Goal: Information Seeking & Learning: Find specific fact

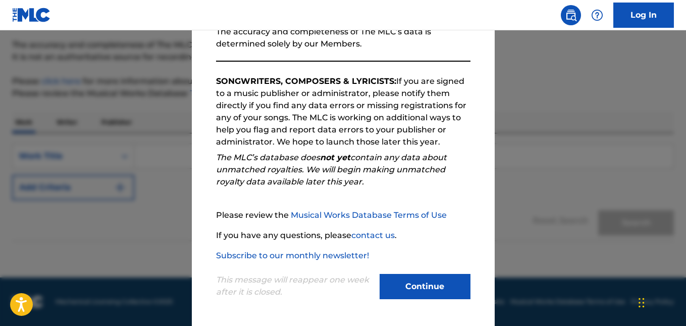
scroll to position [138, 0]
click at [394, 293] on button "Continue" at bounding box center [425, 286] width 91 height 25
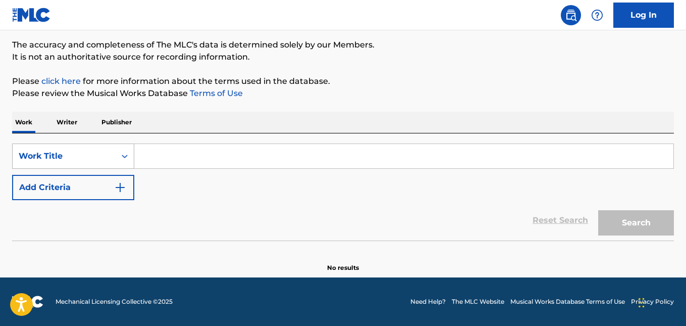
click at [126, 153] on icon "Search Form" at bounding box center [125, 156] width 10 height 10
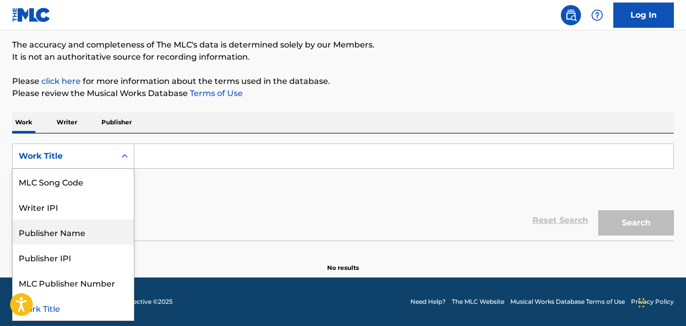
scroll to position [0, 0]
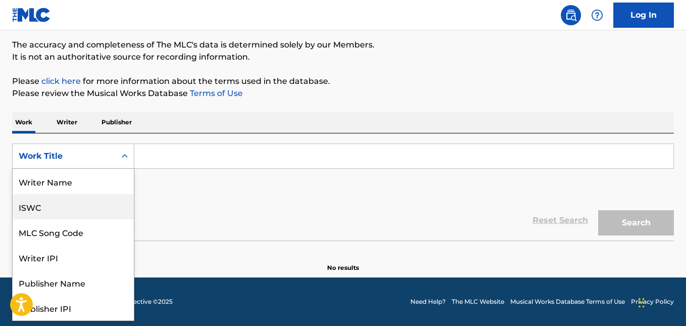
click at [41, 209] on div "ISWC" at bounding box center [73, 206] width 121 height 25
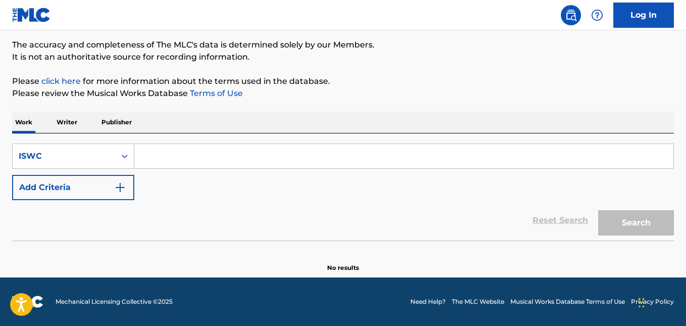
click at [183, 157] on input "Search Form" at bounding box center [403, 156] width 539 height 24
paste input "T-007.078.558-8"
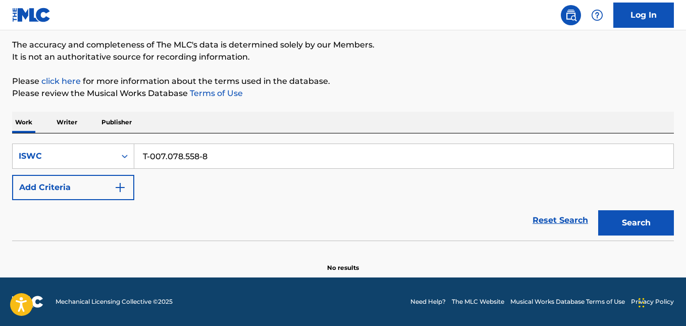
click at [630, 220] on button "Search" at bounding box center [637, 222] width 76 height 25
click at [202, 155] on input "T-007.078.558-8" at bounding box center [403, 156] width 539 height 24
type input "T0070785588"
click at [632, 226] on button "Search" at bounding box center [637, 222] width 76 height 25
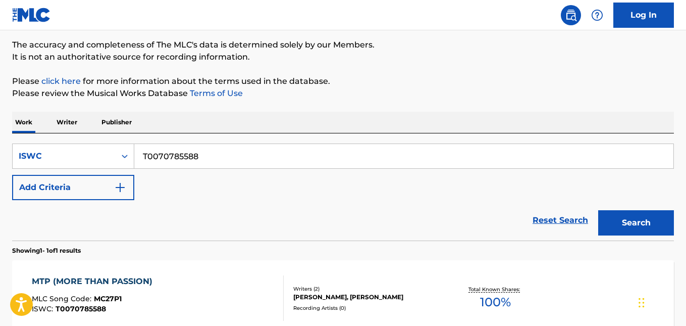
scroll to position [132, 0]
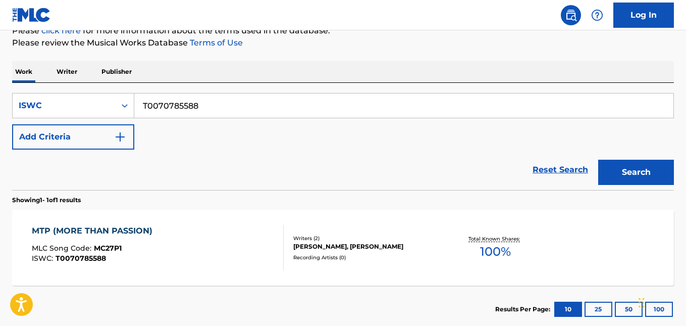
click at [210, 237] on div "MTP (MORE THAN PASSION) MLC Song Code : MC27P1 ISWC : T0070785588" at bounding box center [158, 247] width 252 height 45
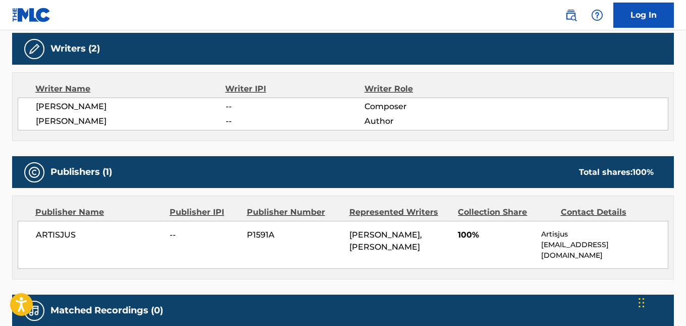
scroll to position [424, 0]
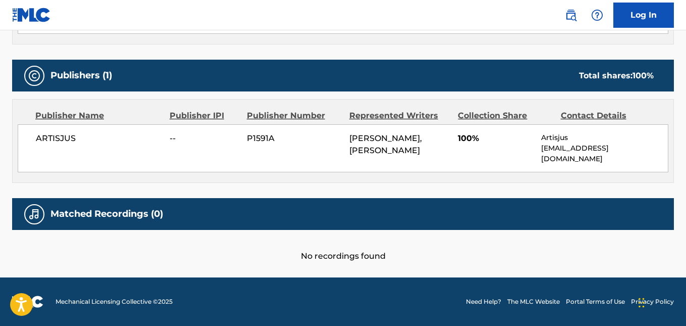
scroll to position [132, 0]
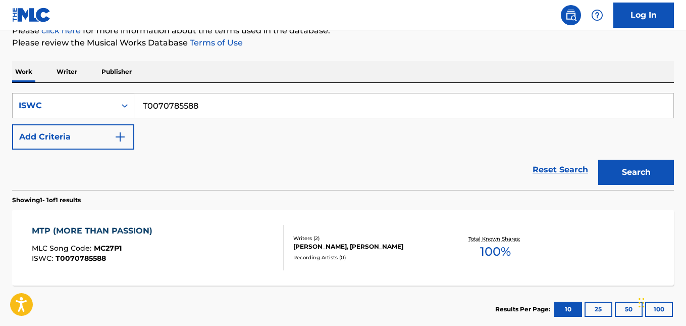
drag, startPoint x: 238, startPoint y: 107, endPoint x: 129, endPoint y: 117, distance: 110.0
click at [129, 117] on div "SearchWithCriteriac4a37350-a7b9-40f0-a81e-ccd498236eaa ISWC T0070785588" at bounding box center [343, 105] width 662 height 25
paste input "-007.167.366-9"
type input "T0071673669"
click at [639, 167] on button "Search" at bounding box center [637, 172] width 76 height 25
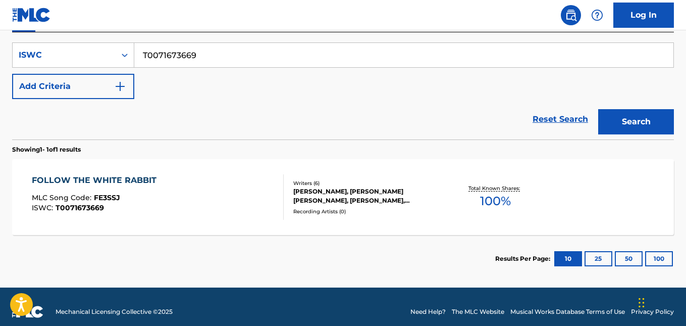
scroll to position [192, 0]
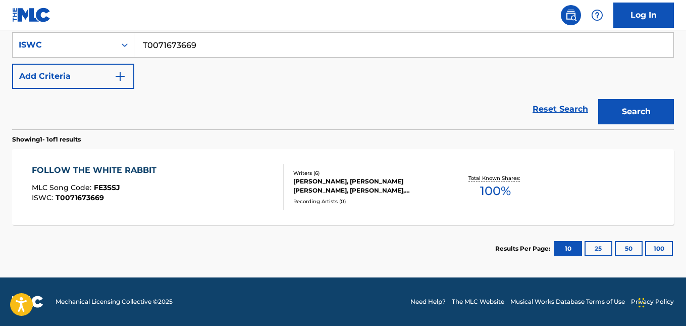
click at [240, 180] on div "FOLLOW THE WHITE RABBIT MLC Song Code : FE3SSJ ISWC : T0071673669" at bounding box center [158, 186] width 252 height 45
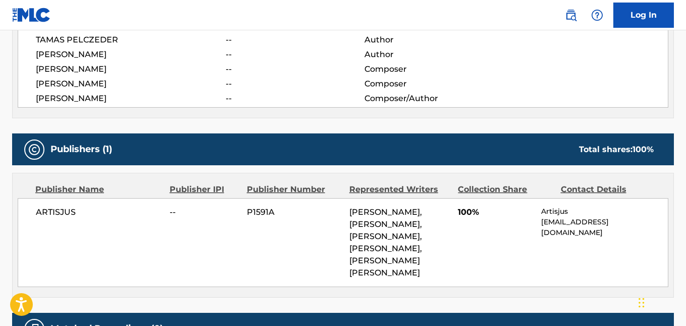
scroll to position [303, 0]
